Goal: Transaction & Acquisition: Purchase product/service

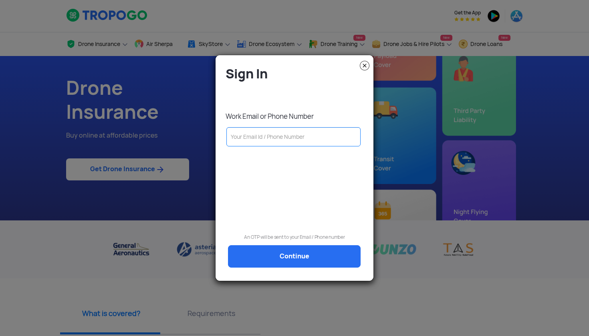
type input "9"
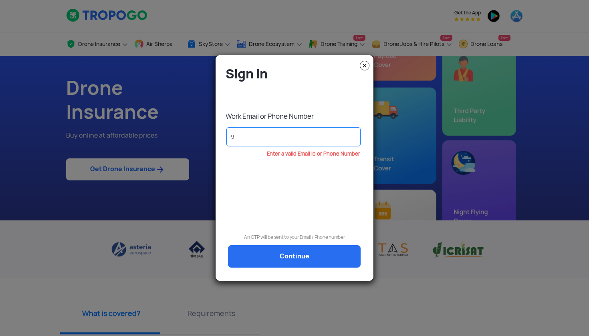
type input "95"
type input "952"
type input "9527"
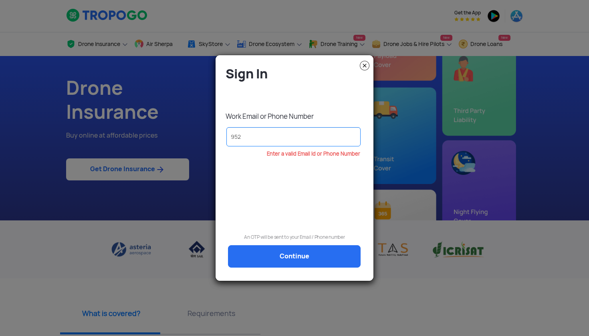
type input "9527"
type input "95274"
type input "952744"
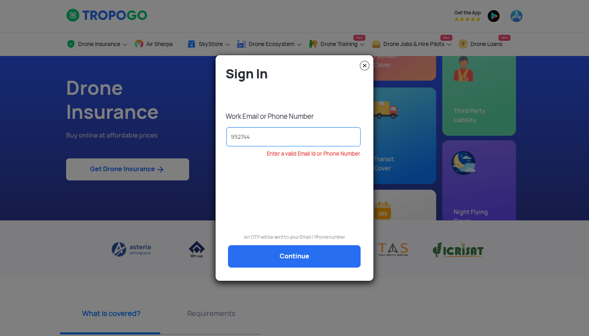
type input "9527444"
type input "95274448"
type input "952744485"
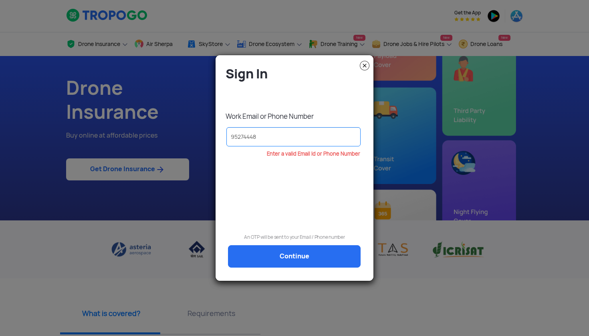
type input "952744485"
type input "9527444852"
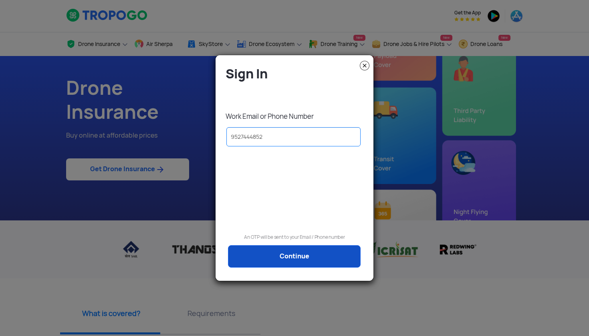
type input "9527444852"
click at [272, 258] on link "Continue" at bounding box center [294, 257] width 133 height 22
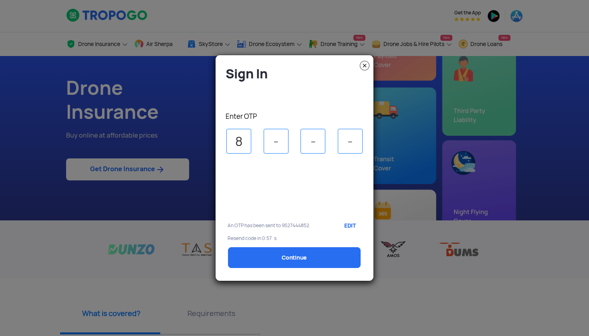
type input "8"
type input "6"
type input "8"
select select "1000000"
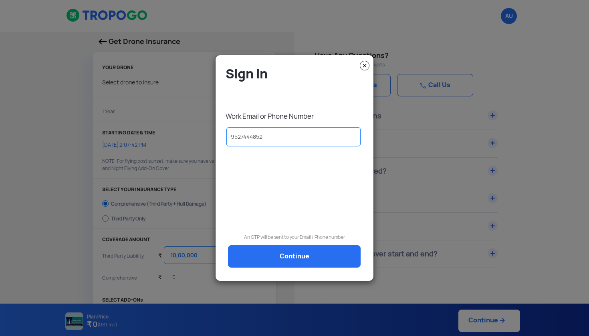
type input "[DATE] 2:17:00 PM"
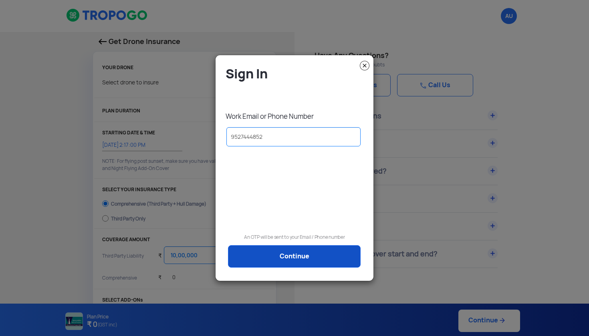
click at [278, 257] on link "Continue" at bounding box center [294, 257] width 133 height 22
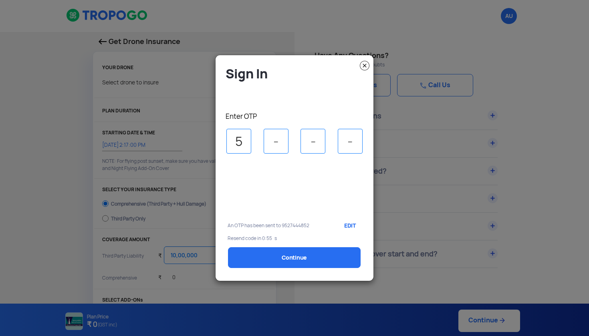
type input "5"
type input "6"
type input "4"
type input "5"
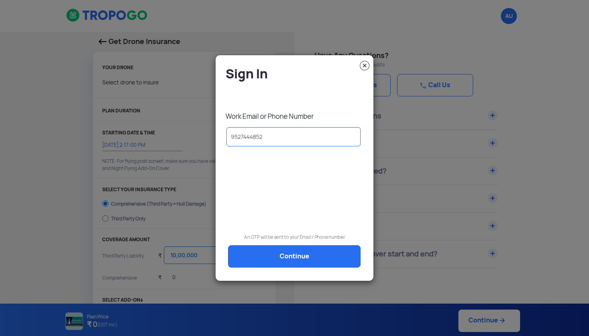
click at [363, 66] on img at bounding box center [365, 66] width 10 height 10
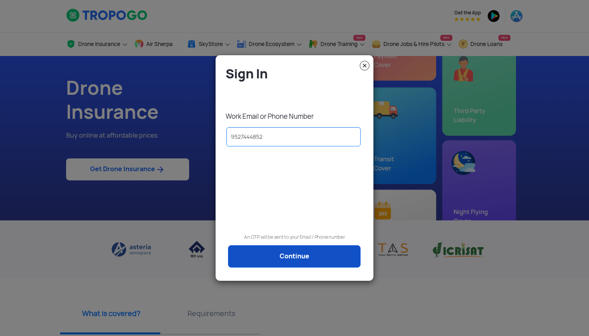
click at [302, 252] on link "Continue" at bounding box center [294, 257] width 133 height 22
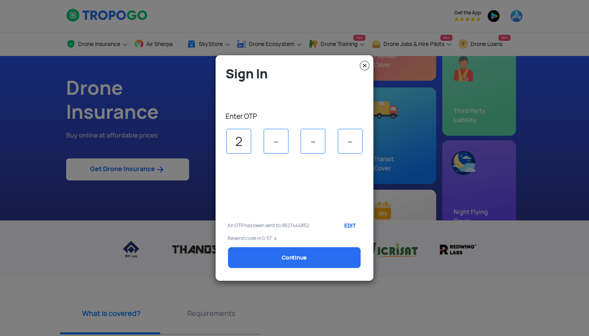
type input "2"
type input "6"
type input "7"
type input "4"
select select "1000000"
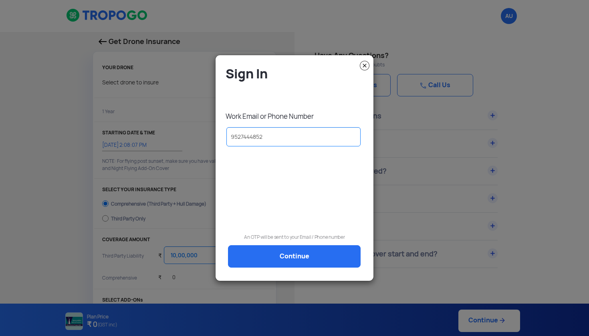
type input "[DATE] 2:18:00 PM"
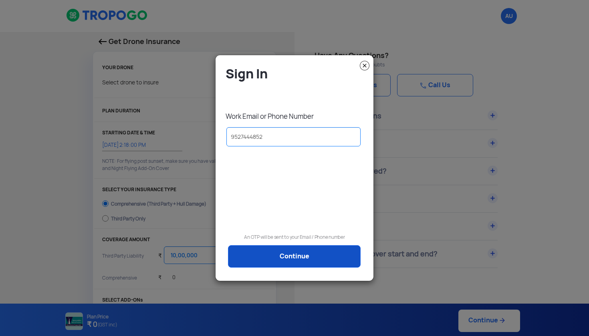
click at [254, 262] on link "Continue" at bounding box center [294, 257] width 133 height 22
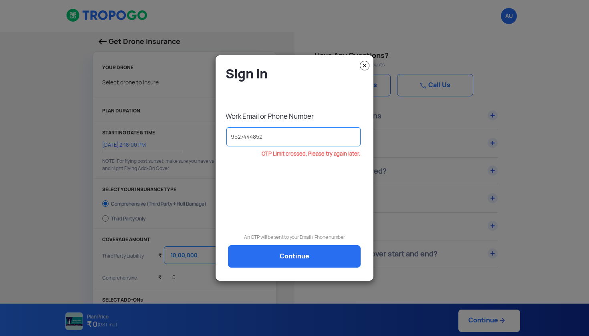
click at [340, 42] on modal-container "Sign In Work Email or Phone Number [PHONE_NUMBER] OTP Limit crossed, Please try…" at bounding box center [294, 168] width 589 height 336
click at [367, 64] on img at bounding box center [365, 66] width 10 height 10
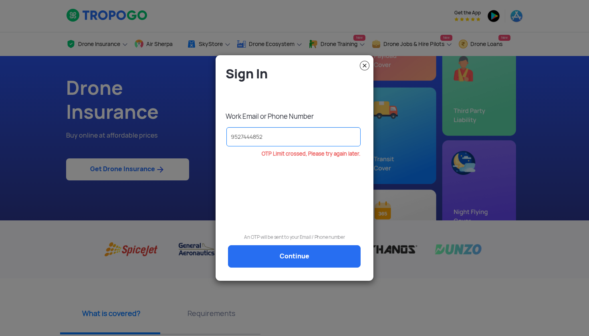
click at [356, 69] on h4 "Sign In" at bounding box center [297, 74] width 142 height 16
click at [372, 71] on div "Sign In Work Email or Phone Number [PHONE_NUMBER] OTP Limit crossed, Please try…" at bounding box center [295, 168] width 158 height 218
click at [364, 64] on img at bounding box center [365, 66] width 10 height 10
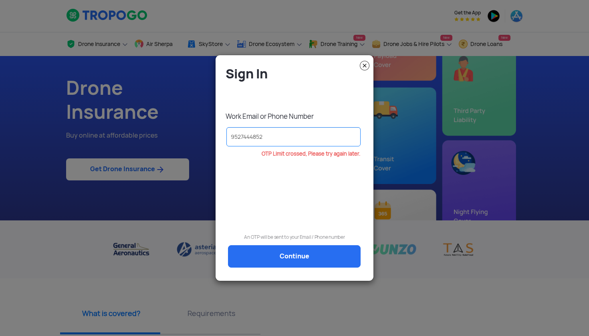
click at [364, 64] on img at bounding box center [365, 66] width 10 height 10
